Goal: Task Accomplishment & Management: Manage account settings

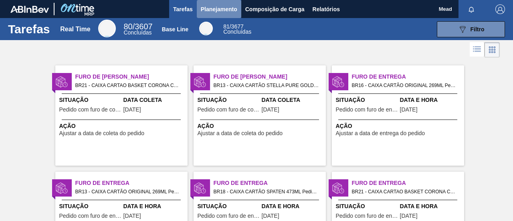
click at [209, 9] on span "Planejamento" at bounding box center [219, 9] width 37 height 10
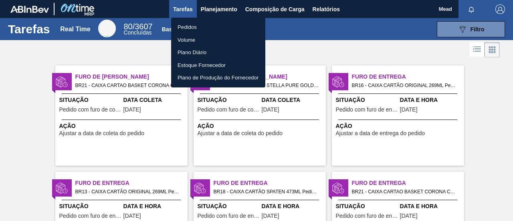
click at [193, 28] on li "Pedidos" at bounding box center [218, 27] width 94 height 13
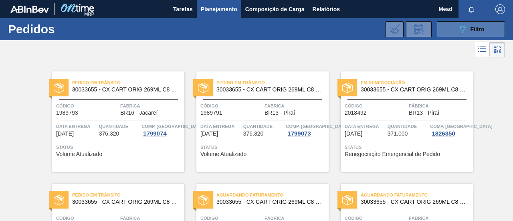
click at [456, 31] on button "089F7B8B-B2A5-4AFE-B5C0-19BA573D28AC Filtro" at bounding box center [471, 29] width 68 height 16
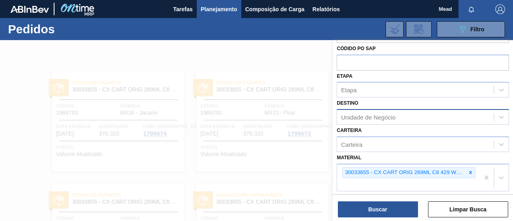
scroll to position [40, 0]
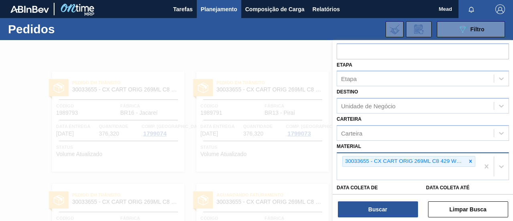
drag, startPoint x: 471, startPoint y: 159, endPoint x: 463, endPoint y: 153, distance: 9.7
click at [471, 159] on icon at bounding box center [471, 161] width 6 height 6
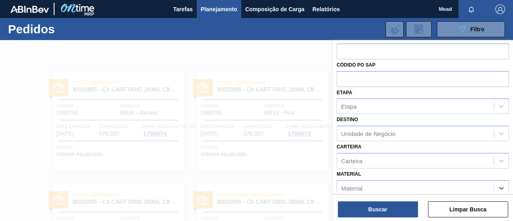
scroll to position [0, 0]
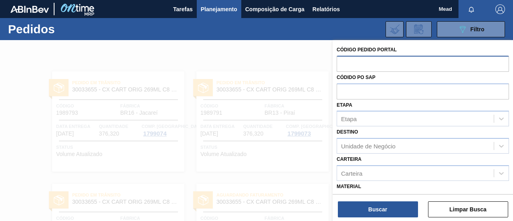
click at [361, 64] on input "text" at bounding box center [423, 63] width 172 height 15
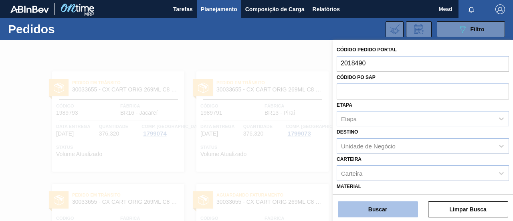
type input "2018490"
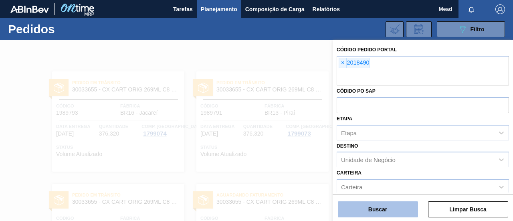
click at [402, 213] on button "Buscar" at bounding box center [378, 209] width 80 height 16
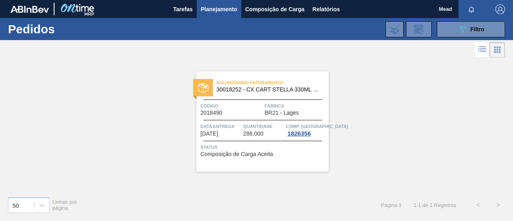
click at [250, 120] on div at bounding box center [262, 120] width 119 height 0
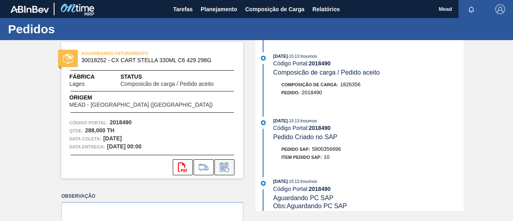
click at [223, 169] on icon at bounding box center [224, 168] width 6 height 5
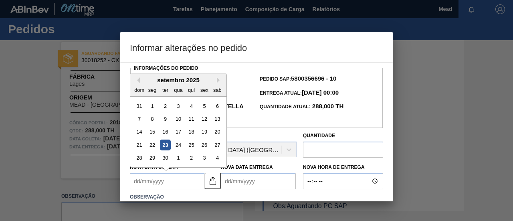
click at [187, 177] on Coleta2018490 "Nova Data Coleta" at bounding box center [167, 181] width 75 height 16
click at [219, 81] on button "Next Month" at bounding box center [220, 80] width 6 height 6
click at [166, 120] on div "7" at bounding box center [165, 119] width 11 height 11
type Coleta2018490 "[DATE]"
type Entrega2018490 "[DATE]"
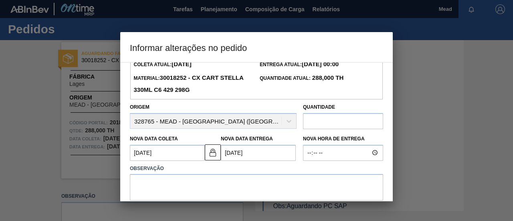
scroll to position [40, 0]
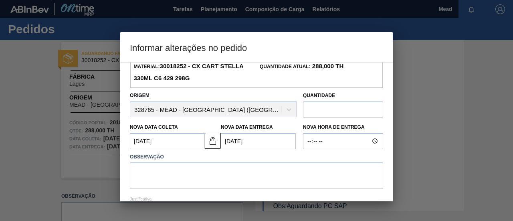
click at [335, 110] on input "text" at bounding box center [343, 109] width 80 height 16
drag, startPoint x: 313, startPoint y: 112, endPoint x: 306, endPoint y: 112, distance: 6.4
click at [306, 112] on input "368" at bounding box center [343, 109] width 80 height 16
type input "370"
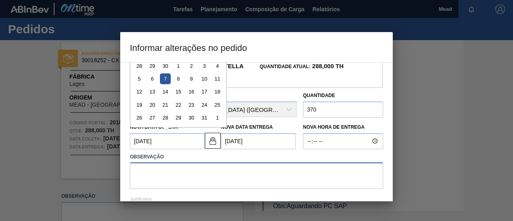
click at [235, 178] on textarea at bounding box center [257, 175] width 254 height 26
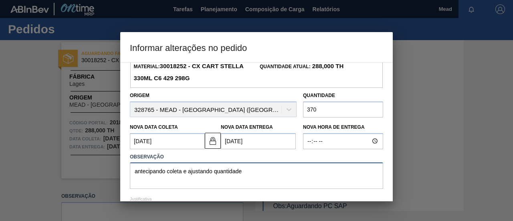
type textarea "antecipando coleta e ajustando quantidade"
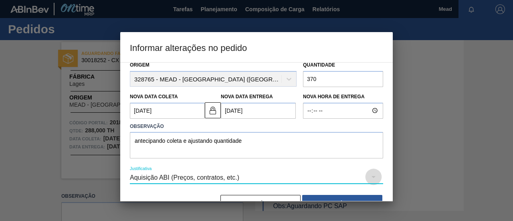
scroll to position [92, 0]
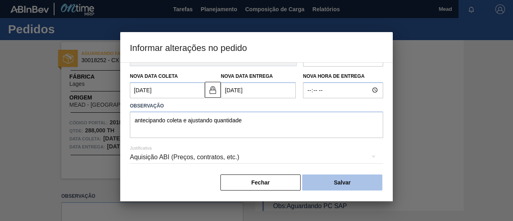
click at [327, 183] on button "Salvar" at bounding box center [342, 182] width 80 height 16
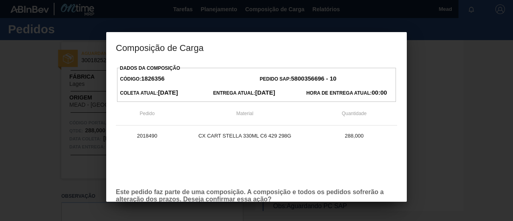
scroll to position [46, 0]
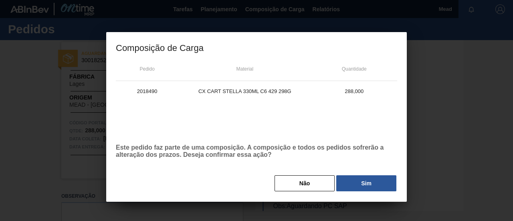
click at [347, 181] on button "Sim" at bounding box center [367, 183] width 60 height 16
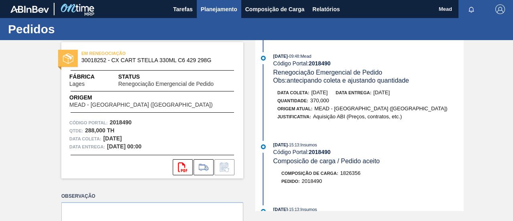
click at [206, 11] on span "Planejamento" at bounding box center [219, 9] width 37 height 10
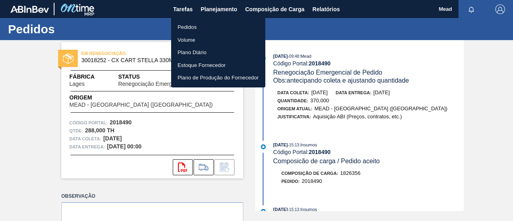
click at [192, 30] on li "Pedidos" at bounding box center [218, 27] width 94 height 13
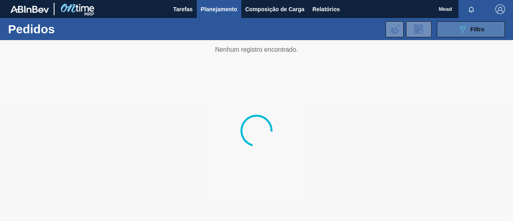
click at [463, 32] on icon "089F7B8B-B2A5-4AFE-B5C0-19BA573D28AC" at bounding box center [463, 29] width 10 height 10
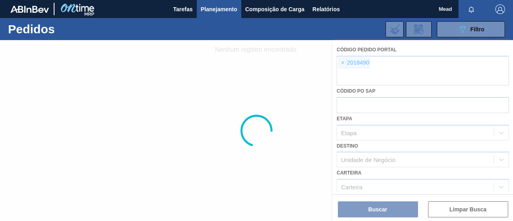
click at [344, 64] on div at bounding box center [256, 130] width 513 height 181
click at [343, 64] on div at bounding box center [256, 130] width 513 height 181
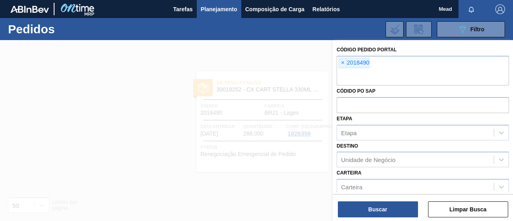
click at [343, 62] on span "×" at bounding box center [343, 63] width 8 height 10
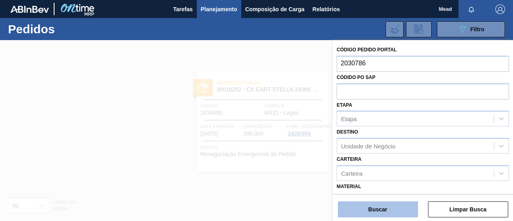
type input "2030786"
click at [392, 208] on button "Buscar" at bounding box center [378, 209] width 80 height 16
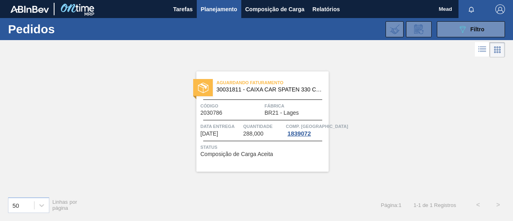
click at [243, 119] on div "Aguardando Faturamento 30031811 - CAIXA CAR SPATEN 330 C6 429 WR Código 2030786…" at bounding box center [263, 121] width 132 height 100
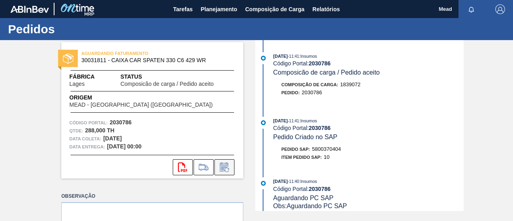
click at [221, 166] on icon at bounding box center [224, 168] width 6 height 5
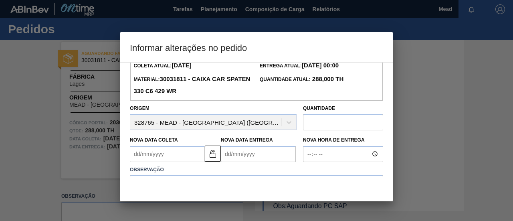
scroll to position [40, 0]
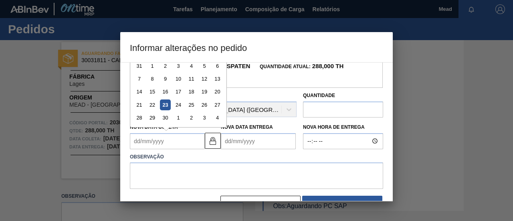
click at [178, 144] on Coleta2030786 "Nova Data Coleta" at bounding box center [167, 141] width 75 height 16
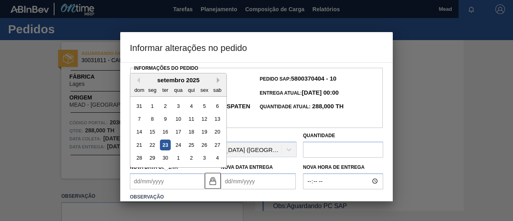
click at [218, 81] on button "Next Month" at bounding box center [220, 80] width 6 height 6
click at [154, 145] on div "20" at bounding box center [152, 145] width 11 height 11
type Coleta2030786 "[DATE]"
type Entrega2030786 "[DATE]"
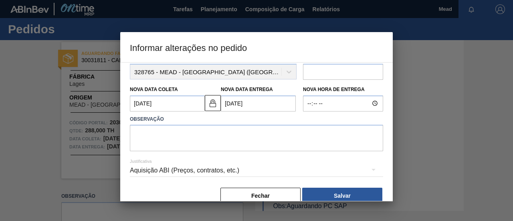
scroll to position [80, 0]
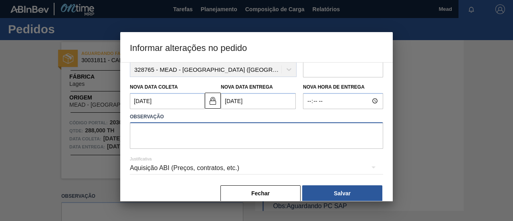
click at [181, 135] on textarea at bounding box center [257, 135] width 254 height 26
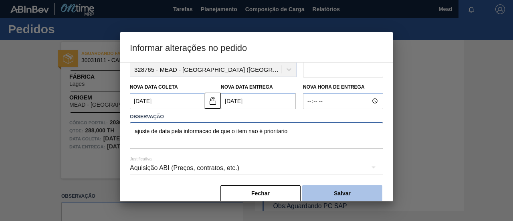
type textarea "ajuste de data pela informacao de que o item nao é prioritario"
click at [336, 196] on button "Salvar" at bounding box center [342, 193] width 80 height 16
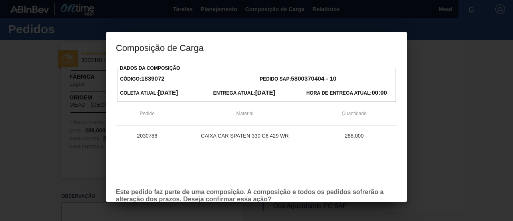
scroll to position [46, 0]
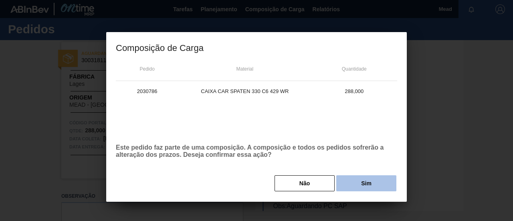
click at [350, 183] on button "Sim" at bounding box center [367, 183] width 60 height 16
